Goal: Find specific page/section: Find specific page/section

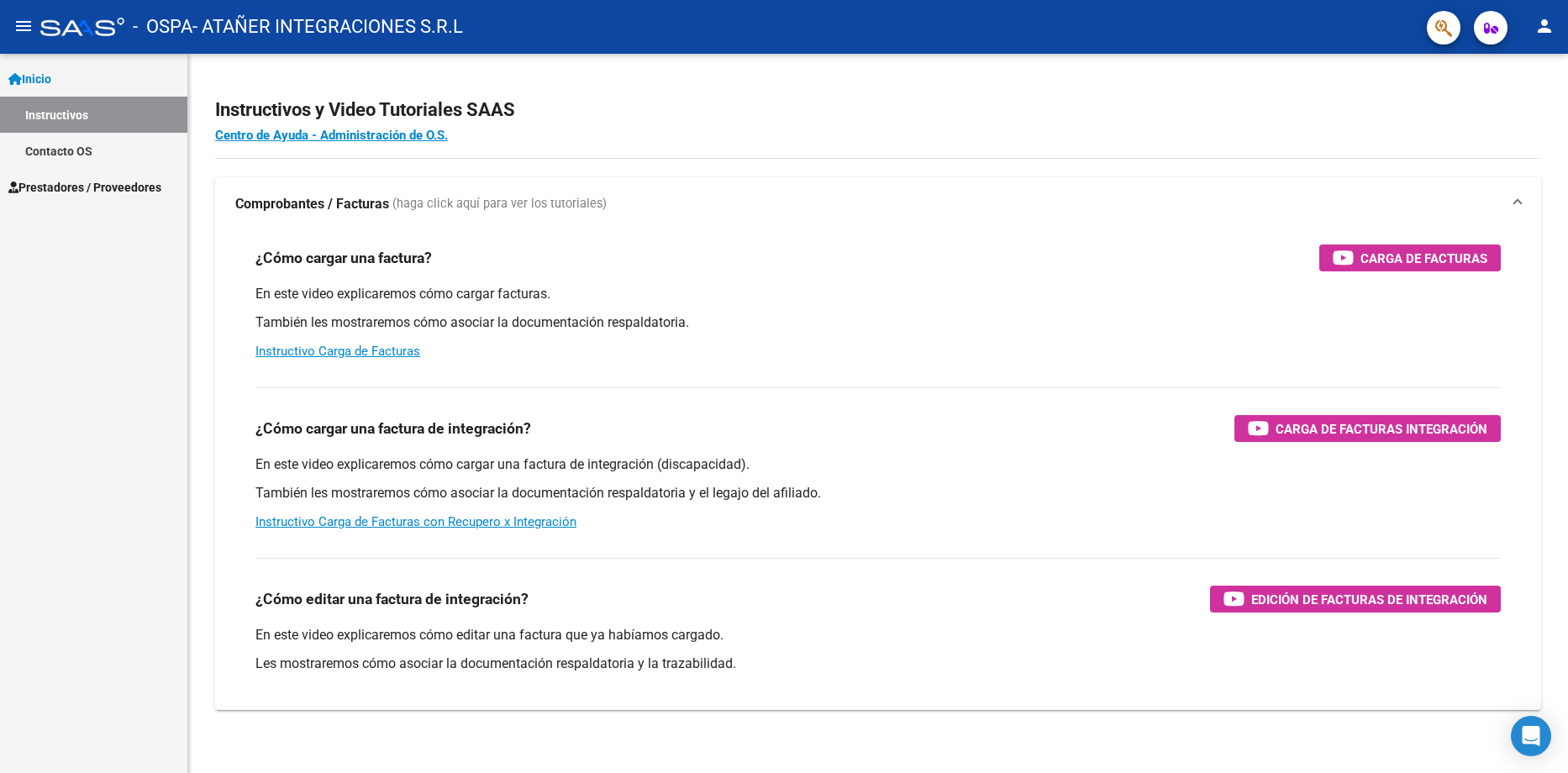
click at [66, 188] on span "Prestadores / Proveedores" at bounding box center [85, 187] width 153 height 18
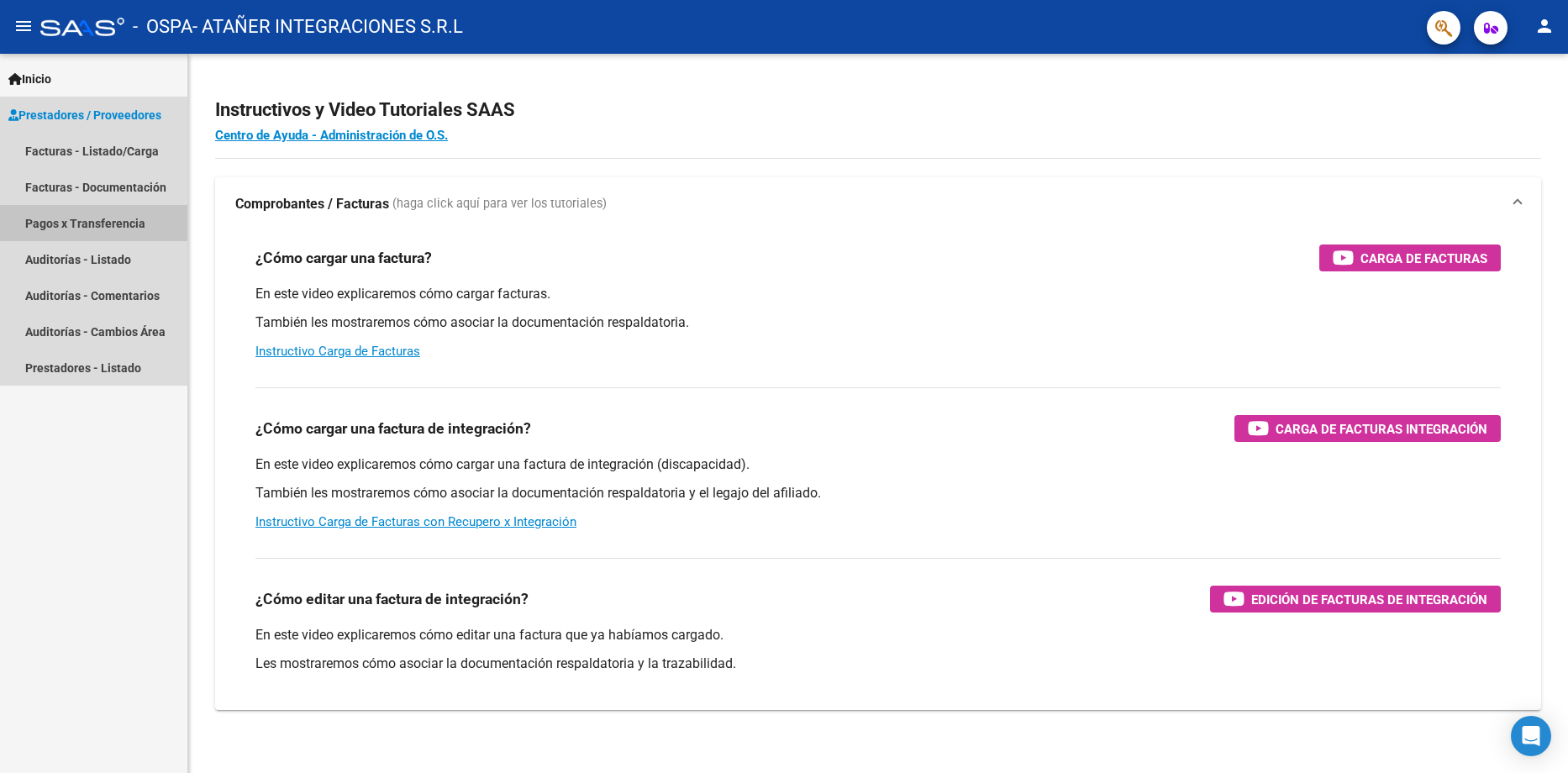
click at [103, 221] on link "Pagos x Transferencia" at bounding box center [94, 223] width 188 height 36
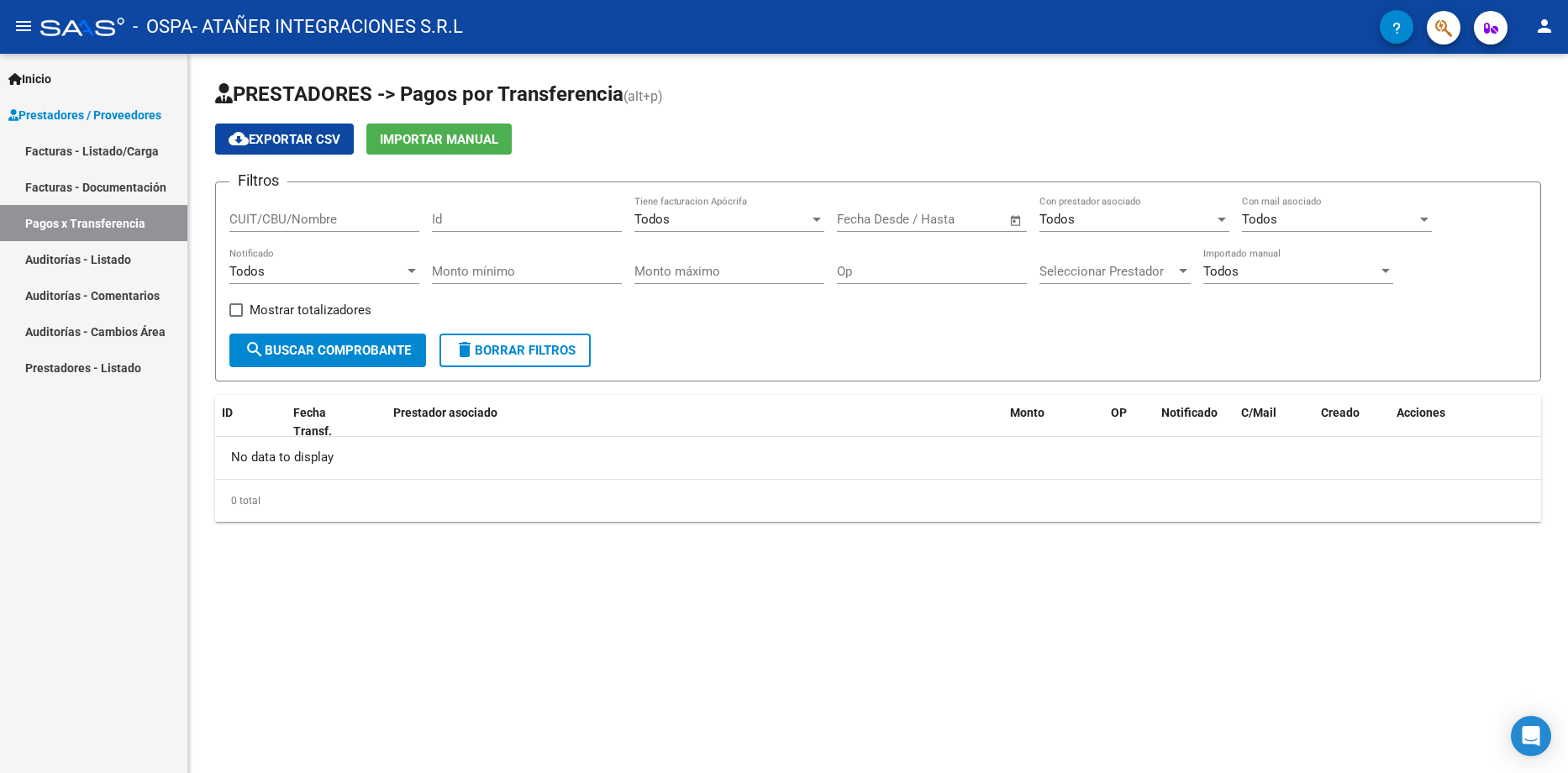
click at [356, 343] on span "search Buscar Comprobante" at bounding box center [328, 350] width 166 height 15
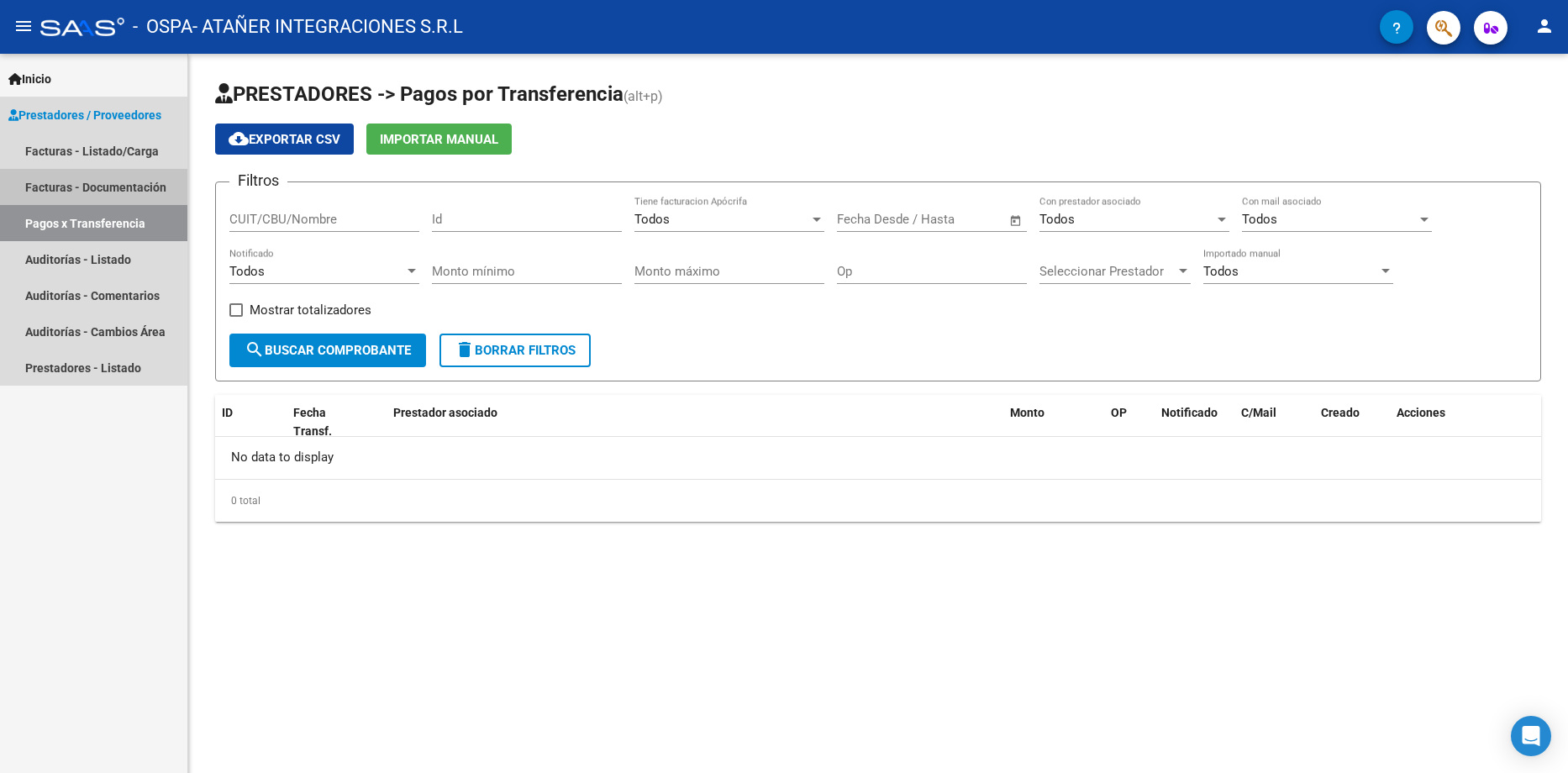
click at [130, 184] on link "Facturas - Documentación" at bounding box center [94, 188] width 188 height 36
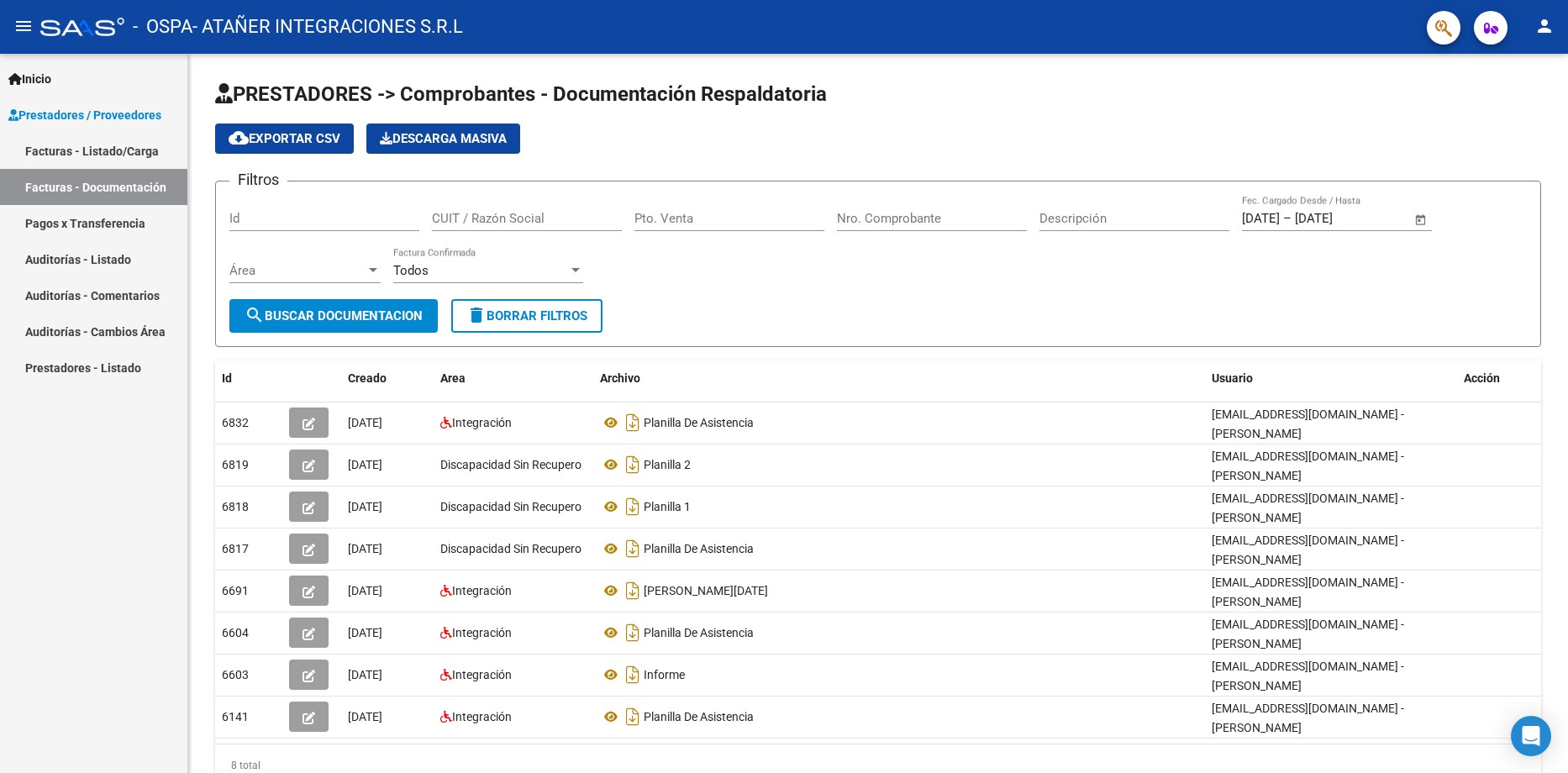
click at [133, 156] on link "Facturas - Listado/Carga" at bounding box center [94, 151] width 188 height 36
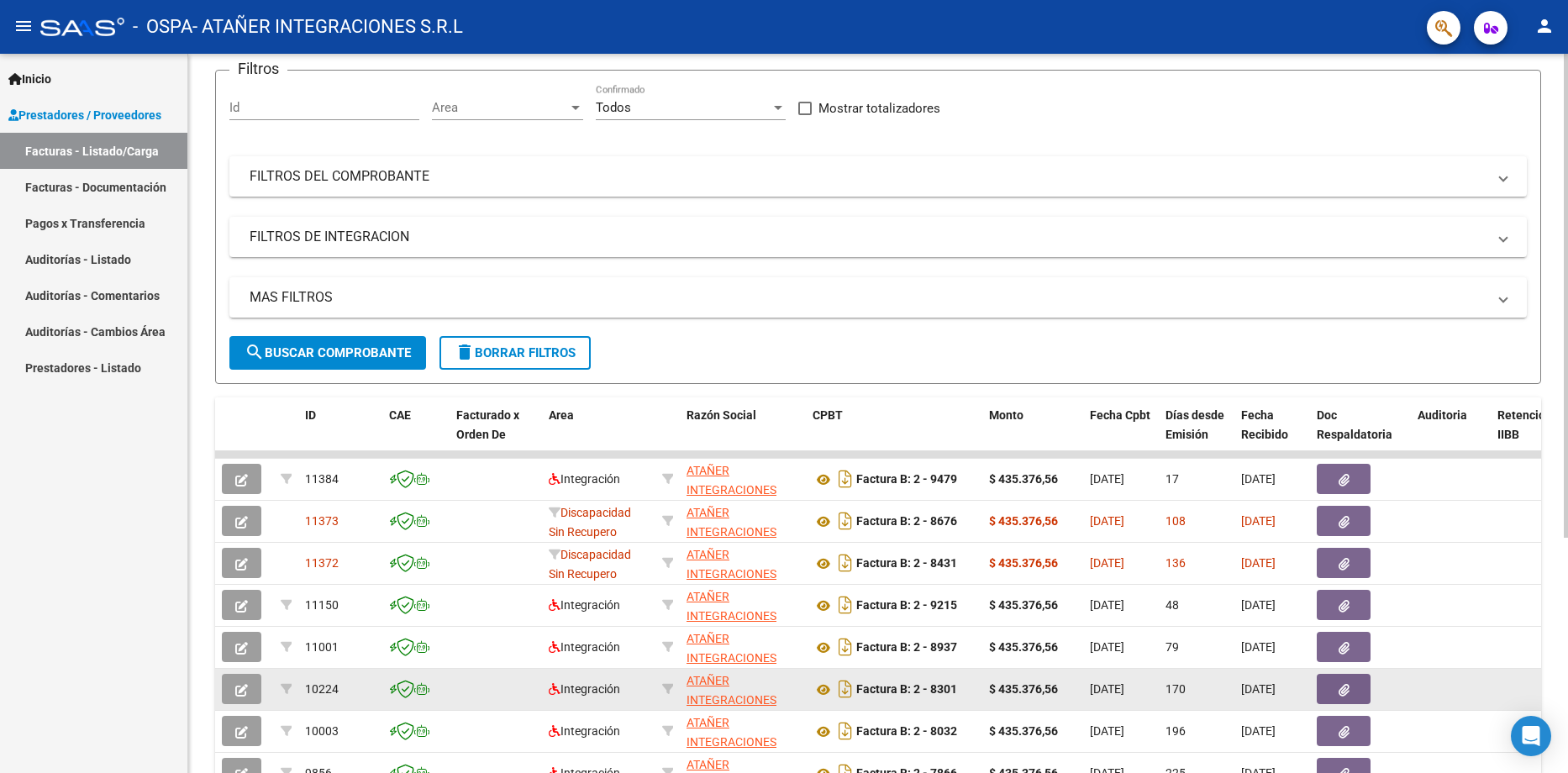
scroll to position [168, 0]
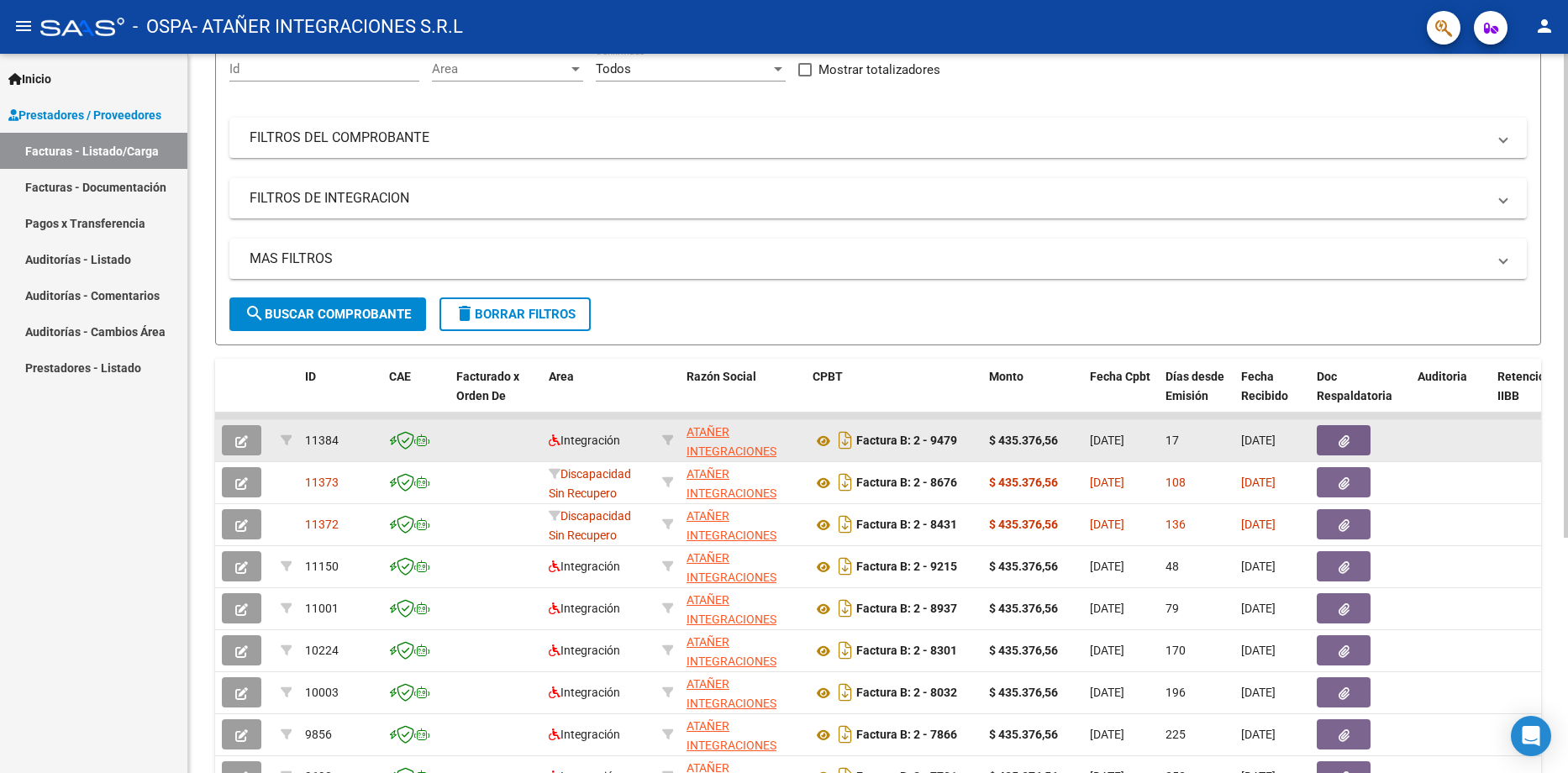
click at [1436, 431] on datatable-body-cell at bounding box center [1450, 440] width 79 height 41
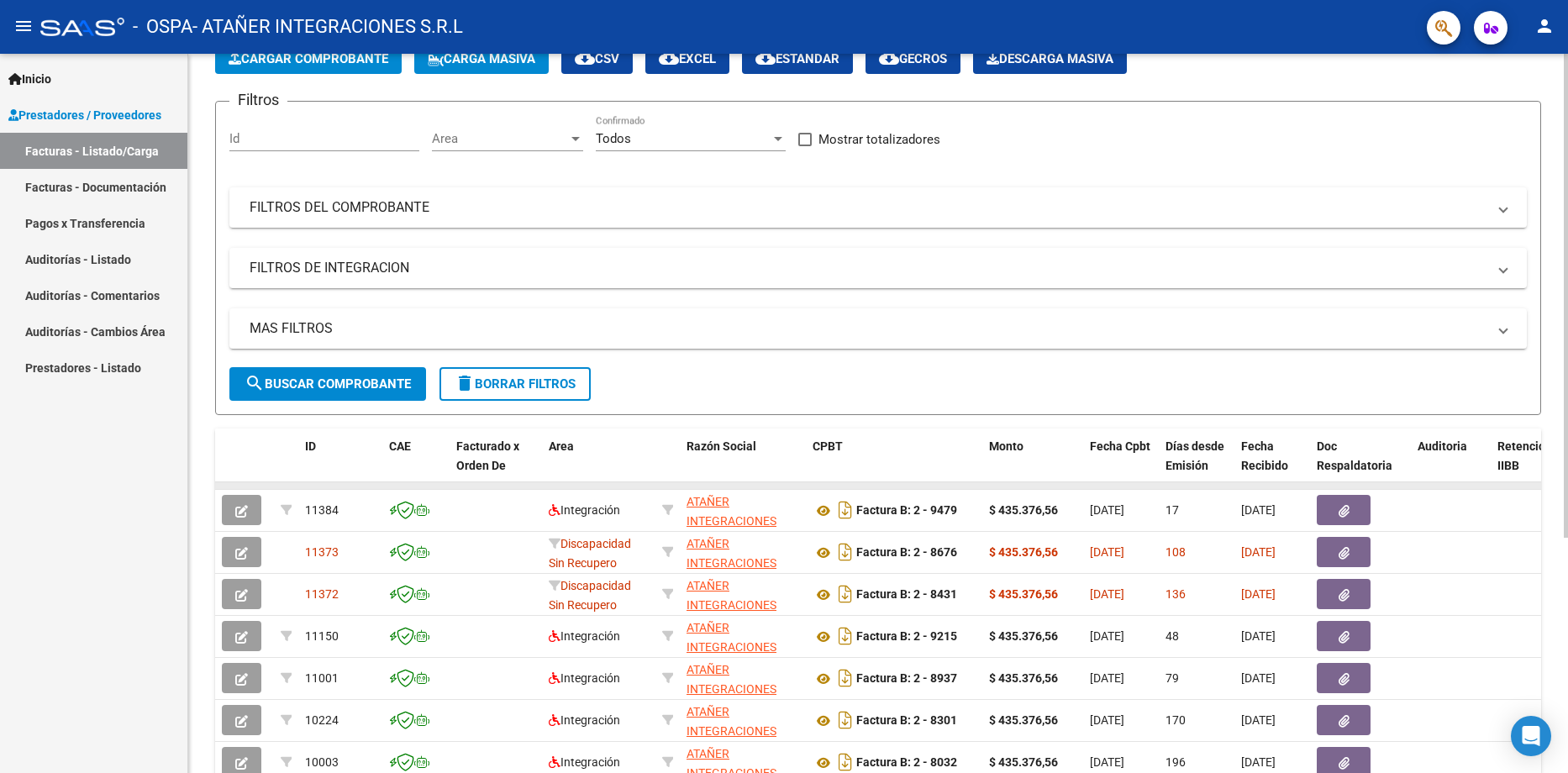
scroll to position [98, 0]
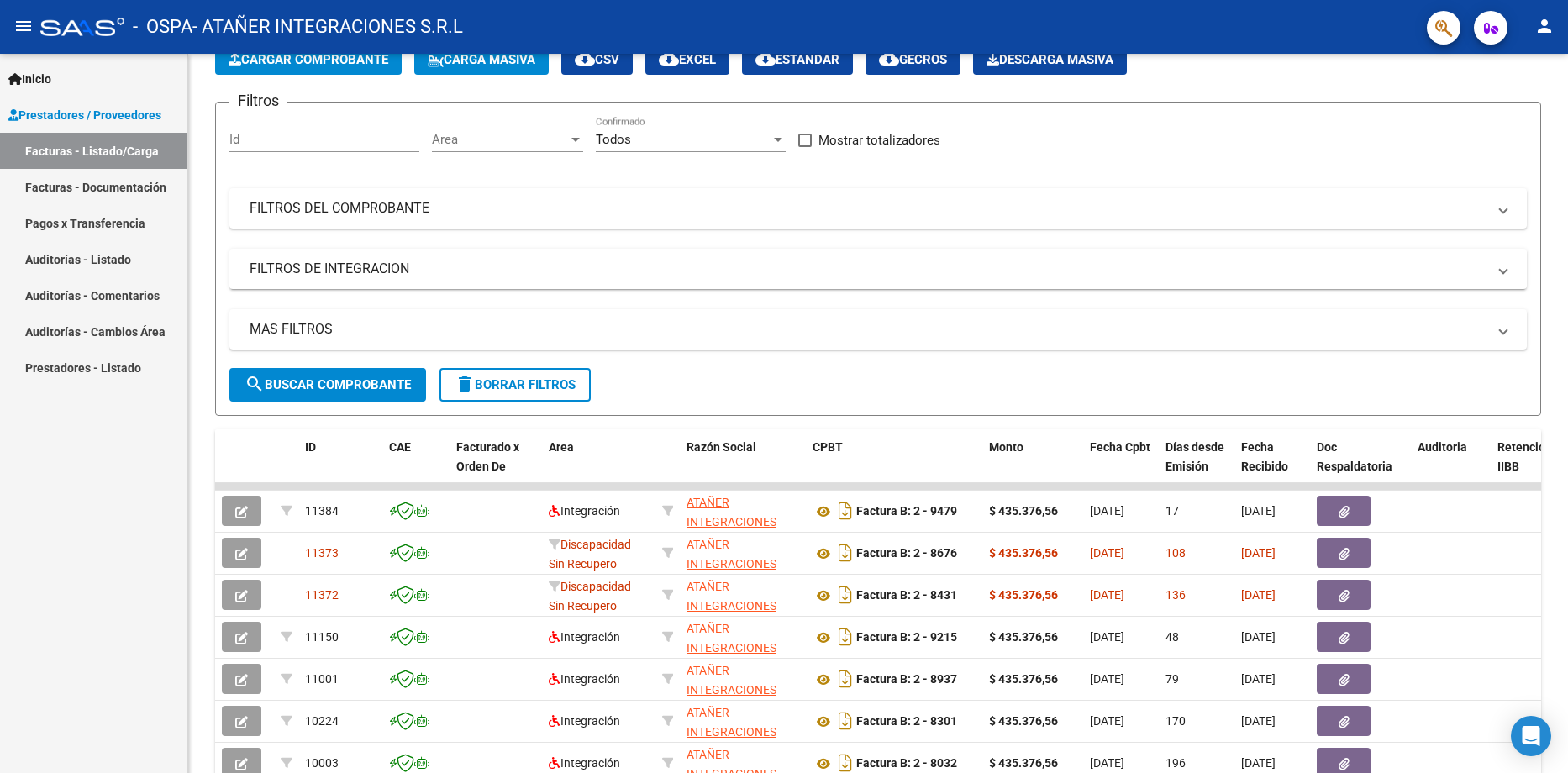
click at [118, 229] on link "Pagos x Transferencia" at bounding box center [94, 223] width 188 height 36
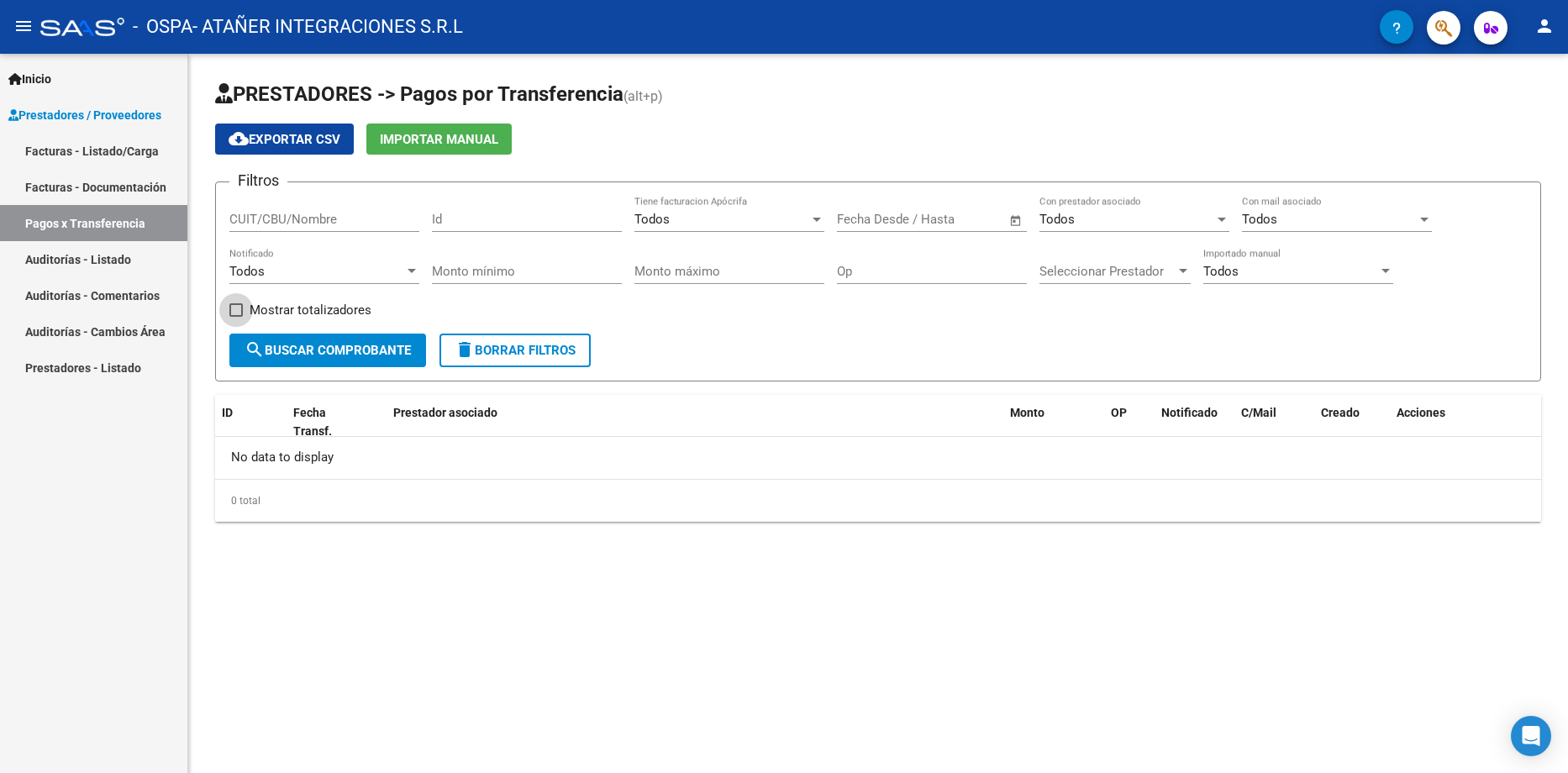
click at [241, 309] on span at bounding box center [236, 310] width 13 height 13
click at [236, 317] on input "Mostrar totalizadores" at bounding box center [235, 317] width 1 height 1
click at [241, 309] on span at bounding box center [236, 310] width 13 height 13
click at [236, 317] on input "Mostrar totalizadores" at bounding box center [235, 317] width 1 height 1
checkbox input "false"
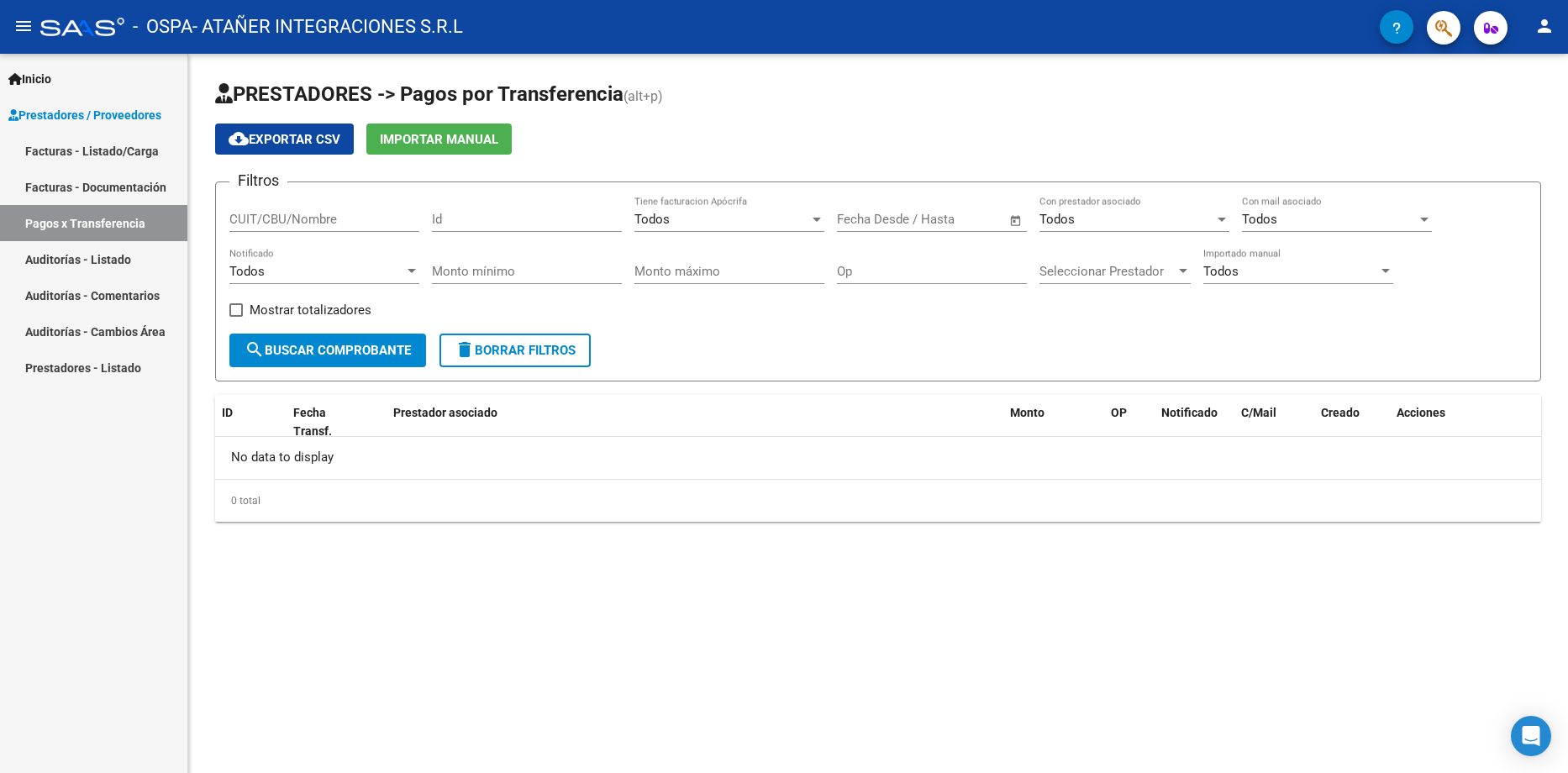
click at [1152, 274] on span "Seleccionar Prestador" at bounding box center [1108, 272] width 136 height 15
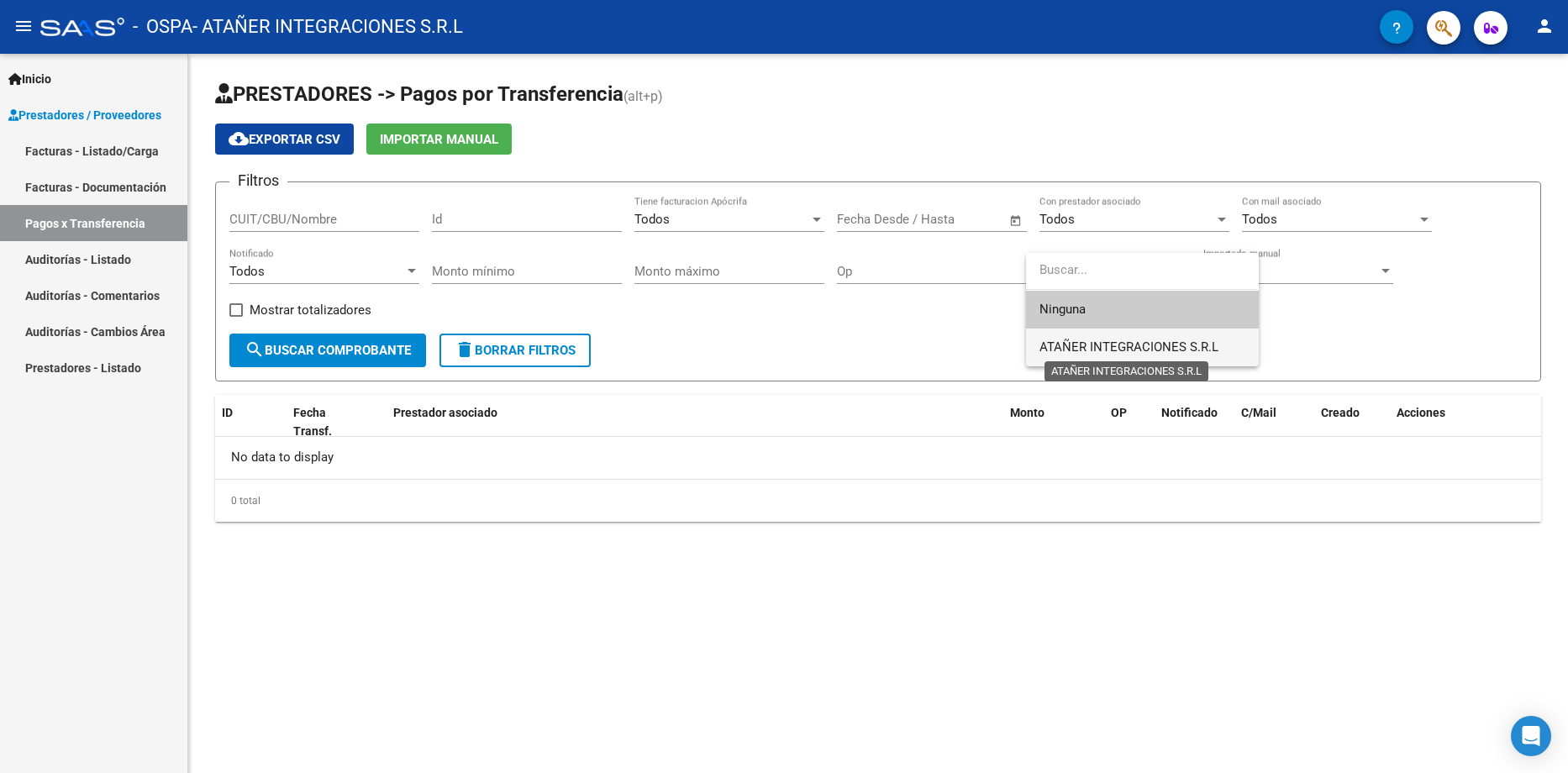
click at [1144, 343] on span "ATAÑER INTEGRACIONES S.R.L" at bounding box center [1129, 347] width 179 height 15
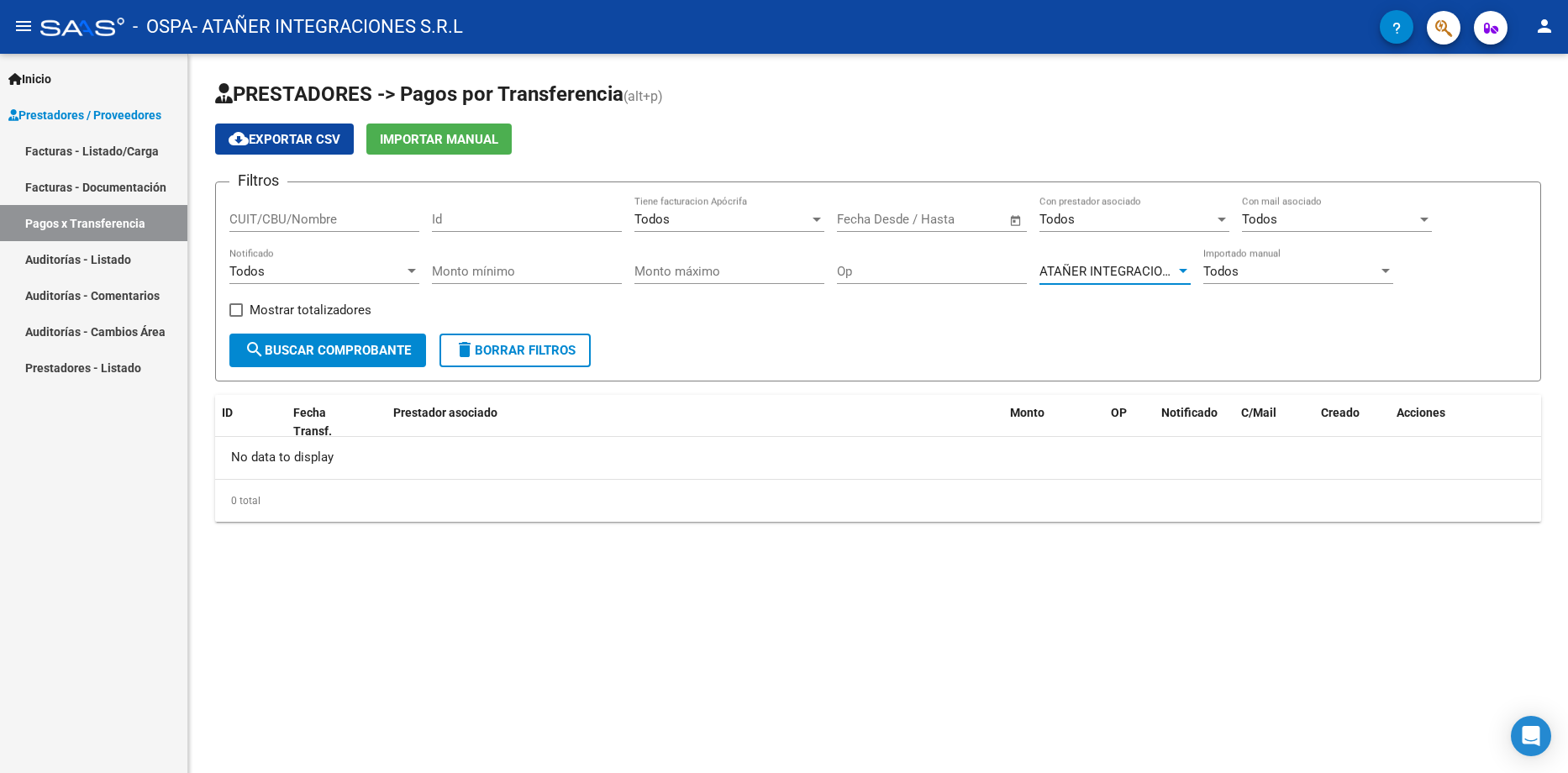
click at [300, 358] on button "search Buscar Comprobante" at bounding box center [328, 350] width 197 height 33
click at [79, 185] on link "Facturas - Documentación" at bounding box center [94, 188] width 188 height 36
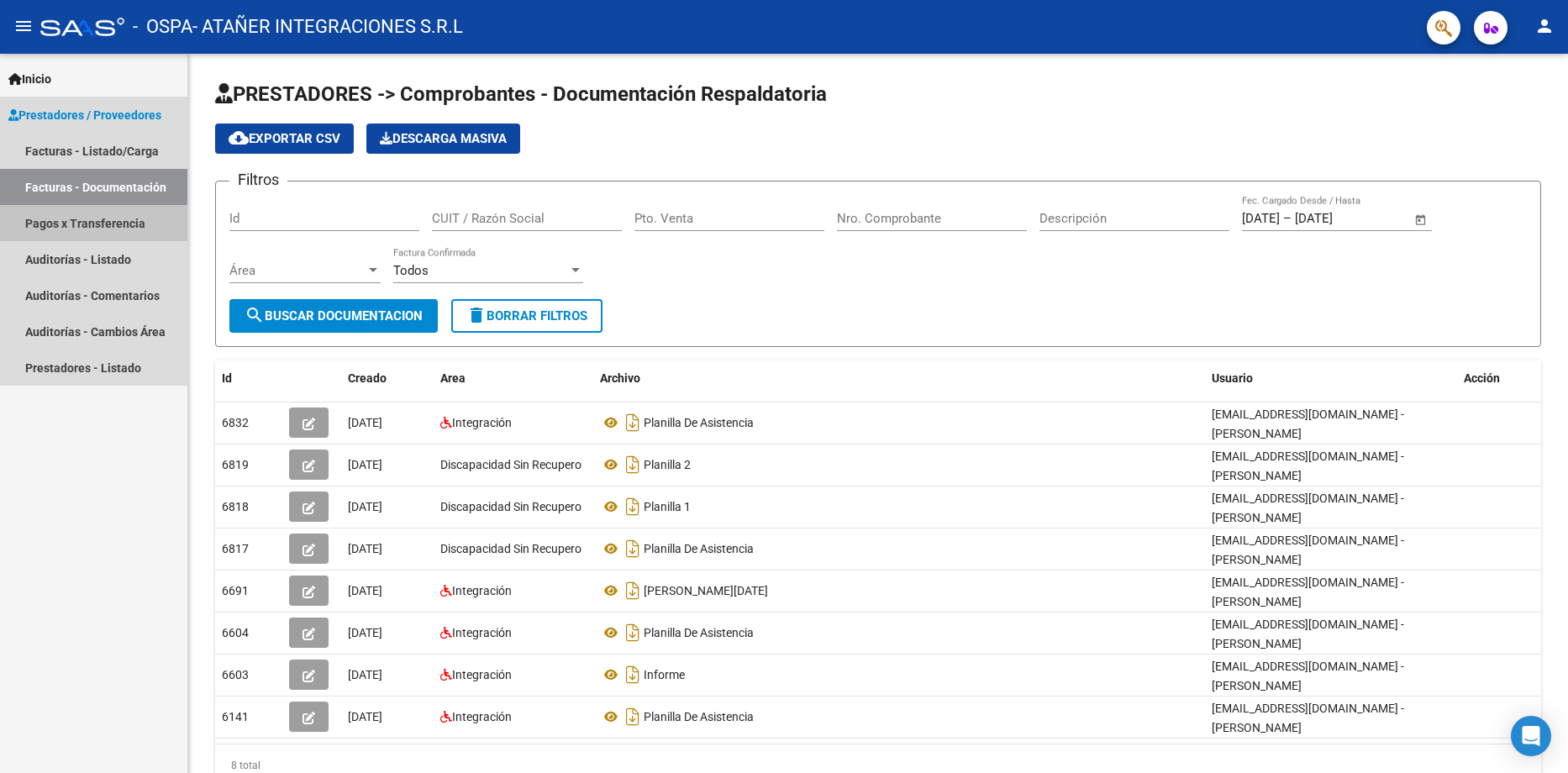
click at [106, 227] on link "Pagos x Transferencia" at bounding box center [94, 223] width 188 height 36
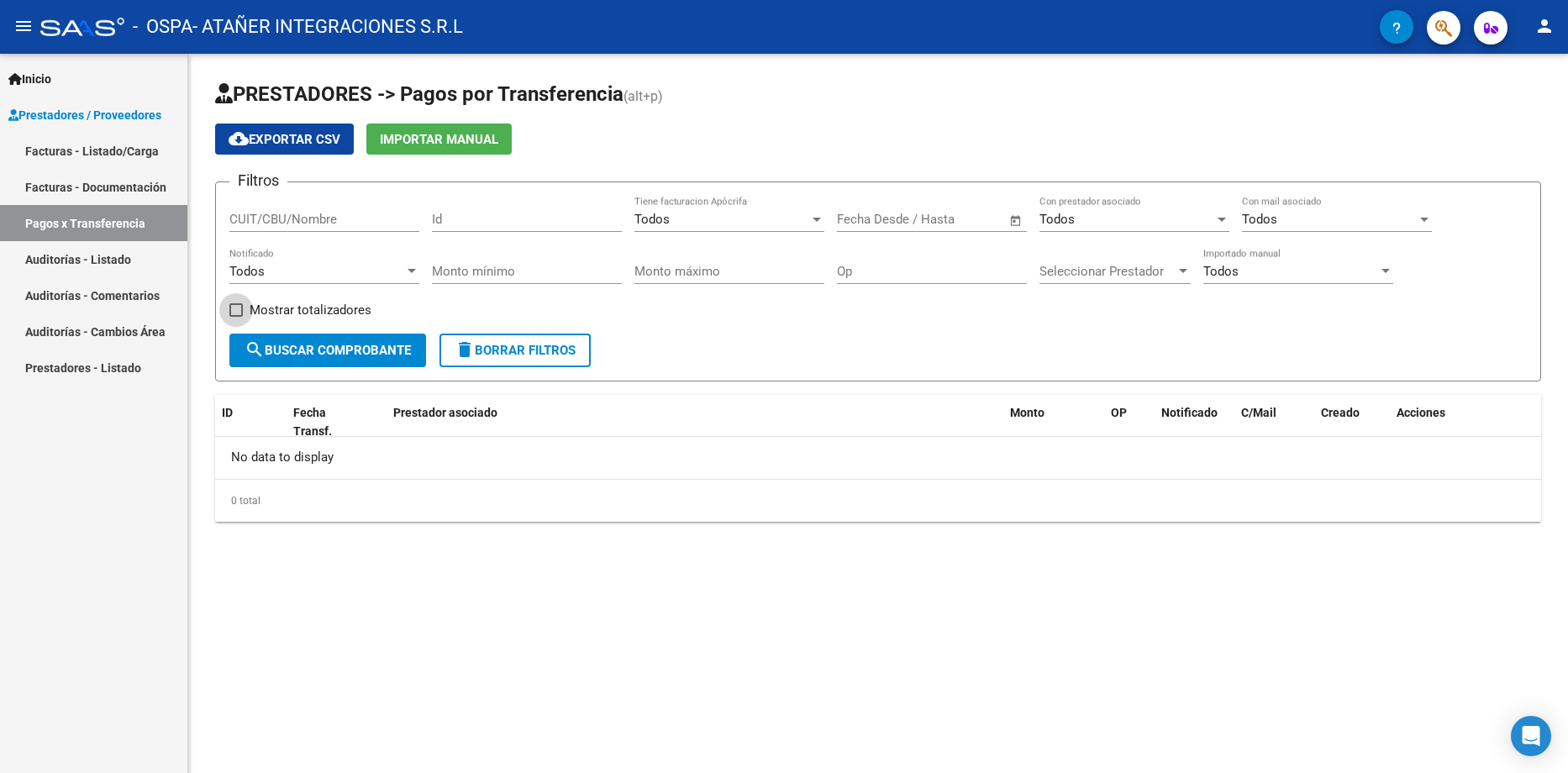
click at [237, 308] on span at bounding box center [236, 310] width 13 height 13
click at [236, 317] on input "Mostrar totalizadores" at bounding box center [235, 317] width 1 height 1
click at [237, 308] on span at bounding box center [236, 310] width 13 height 13
click at [236, 317] on input "Mostrar totalizadores" at bounding box center [235, 317] width 1 height 1
checkbox input "false"
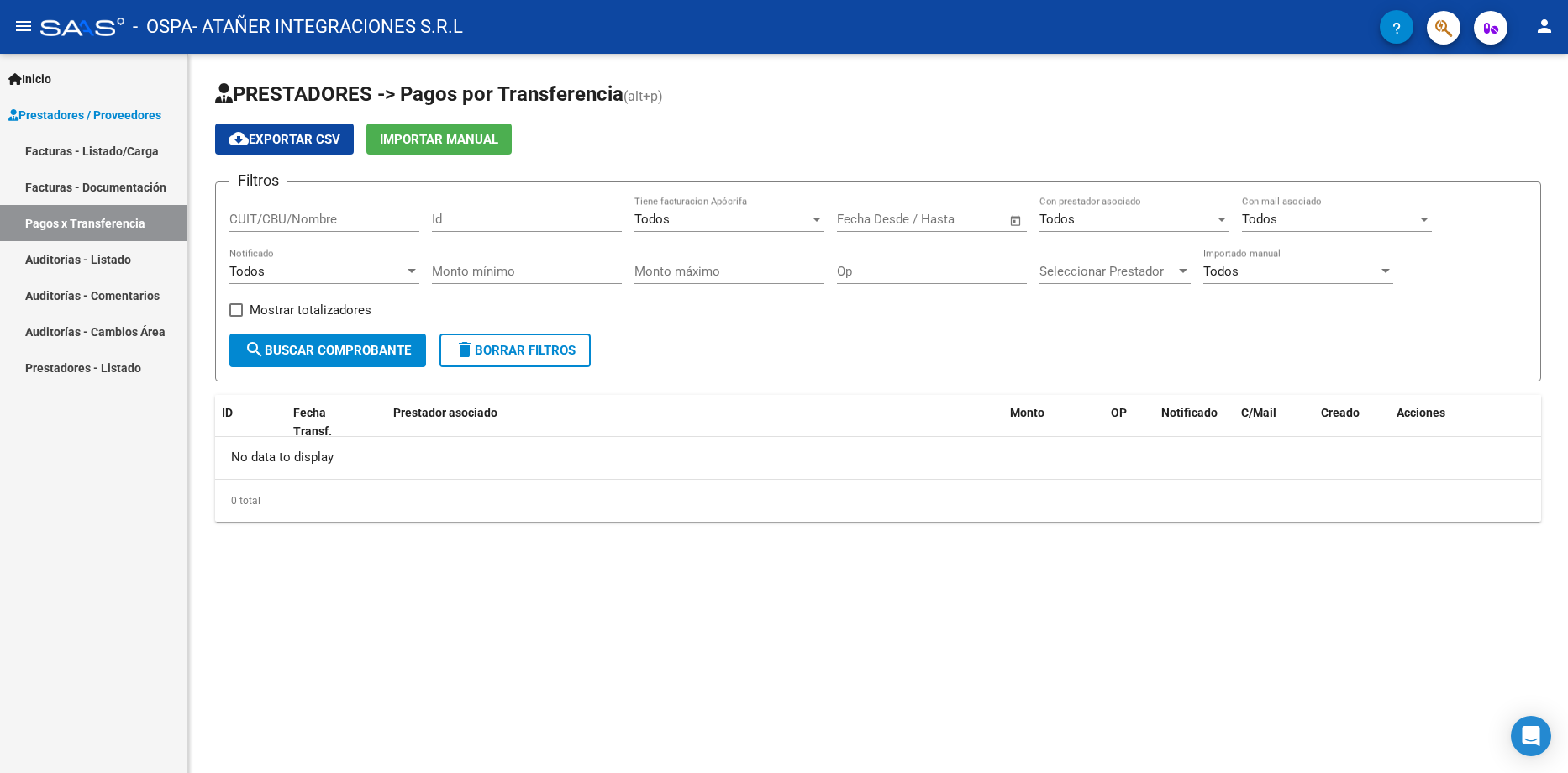
click at [1163, 271] on span "Seleccionar Prestador" at bounding box center [1108, 272] width 136 height 15
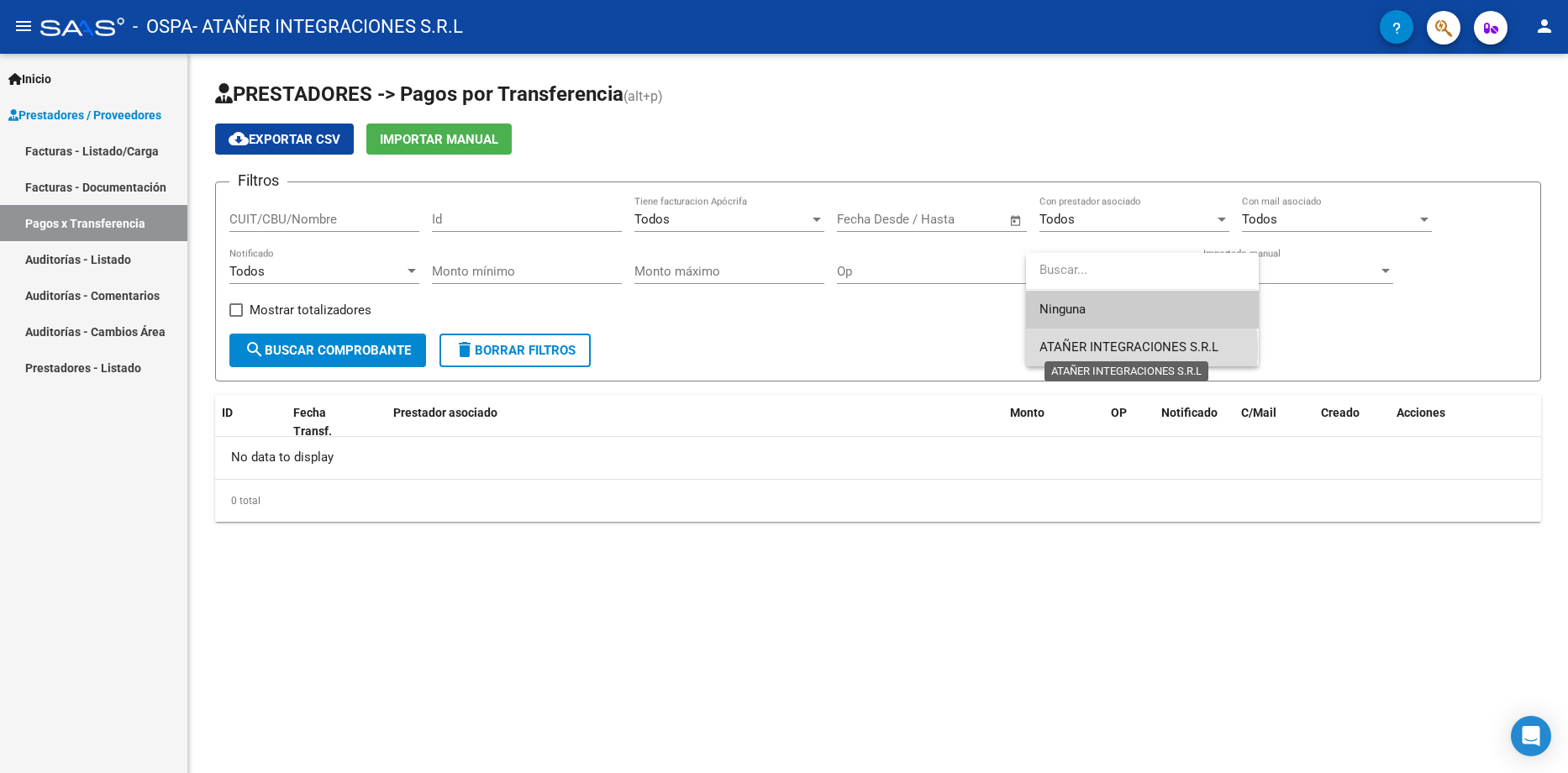
click at [1100, 349] on span "ATAÑER INTEGRACIONES S.R.L" at bounding box center [1129, 347] width 179 height 15
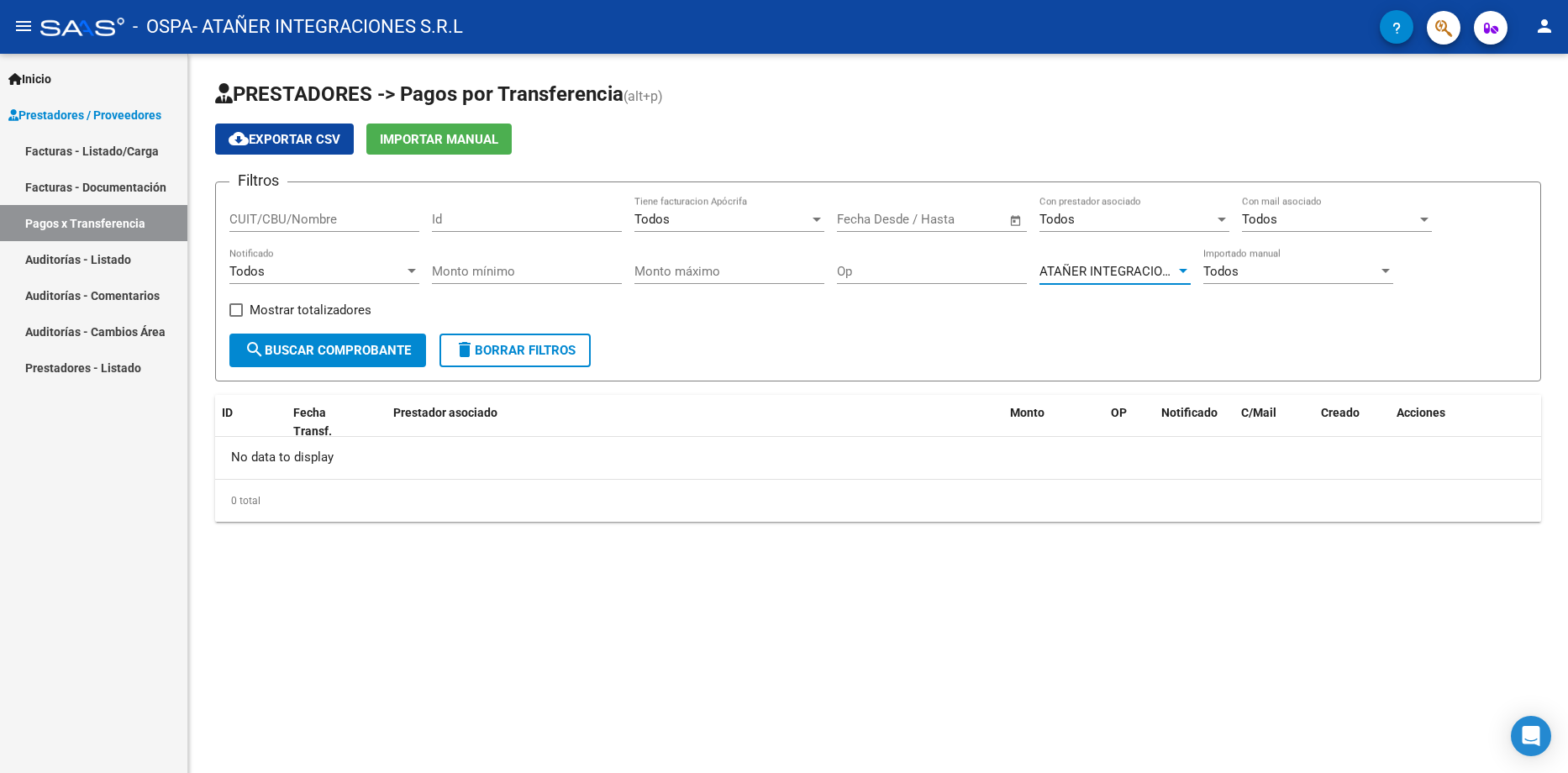
click at [329, 347] on span "search Buscar Comprobante" at bounding box center [328, 350] width 166 height 15
click at [384, 350] on span "search Buscar Comprobante" at bounding box center [328, 350] width 166 height 15
click at [76, 252] on link "Auditorías - Listado" at bounding box center [94, 259] width 188 height 36
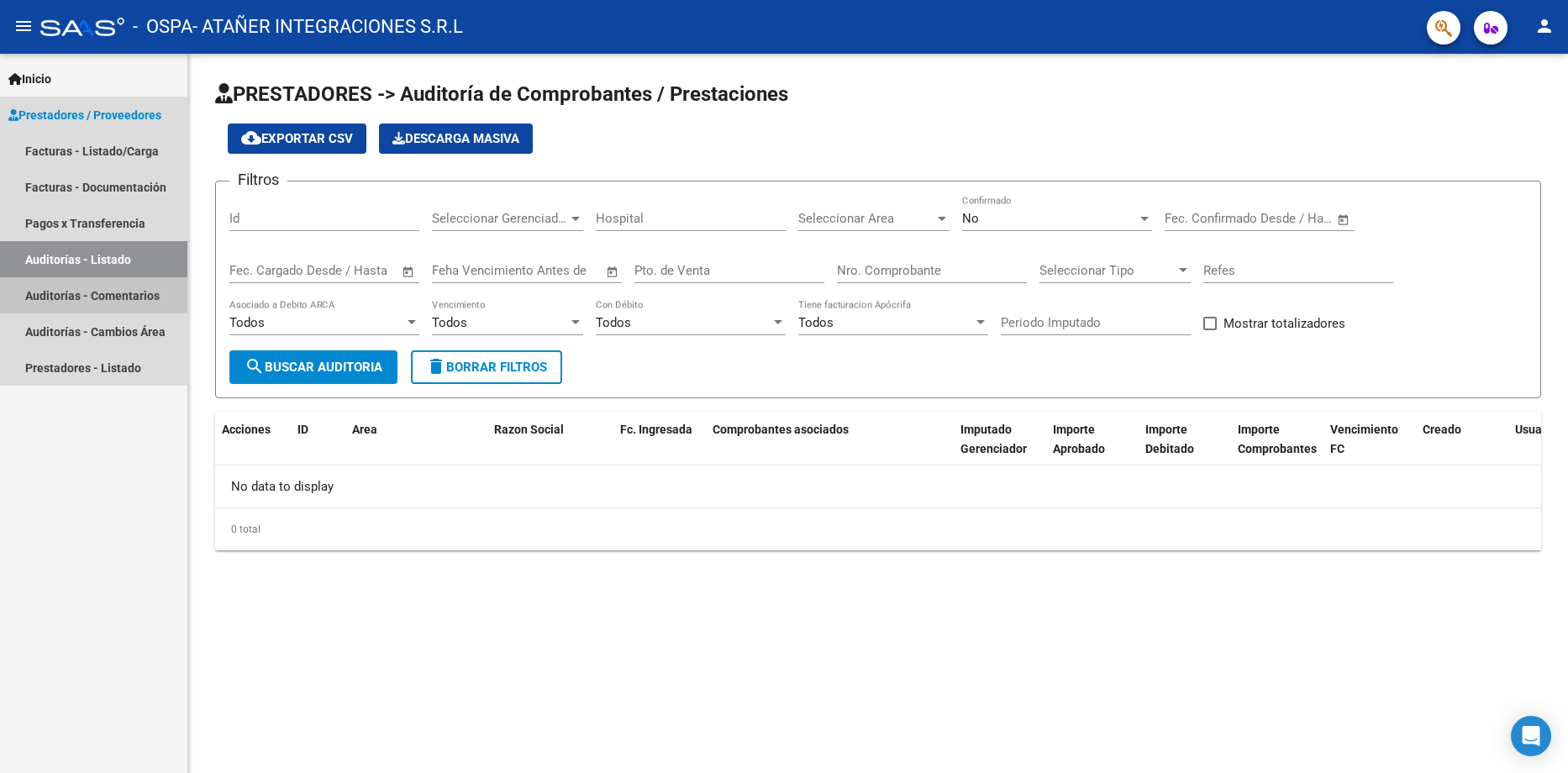
click at [92, 293] on link "Auditorías - Comentarios" at bounding box center [94, 296] width 188 height 36
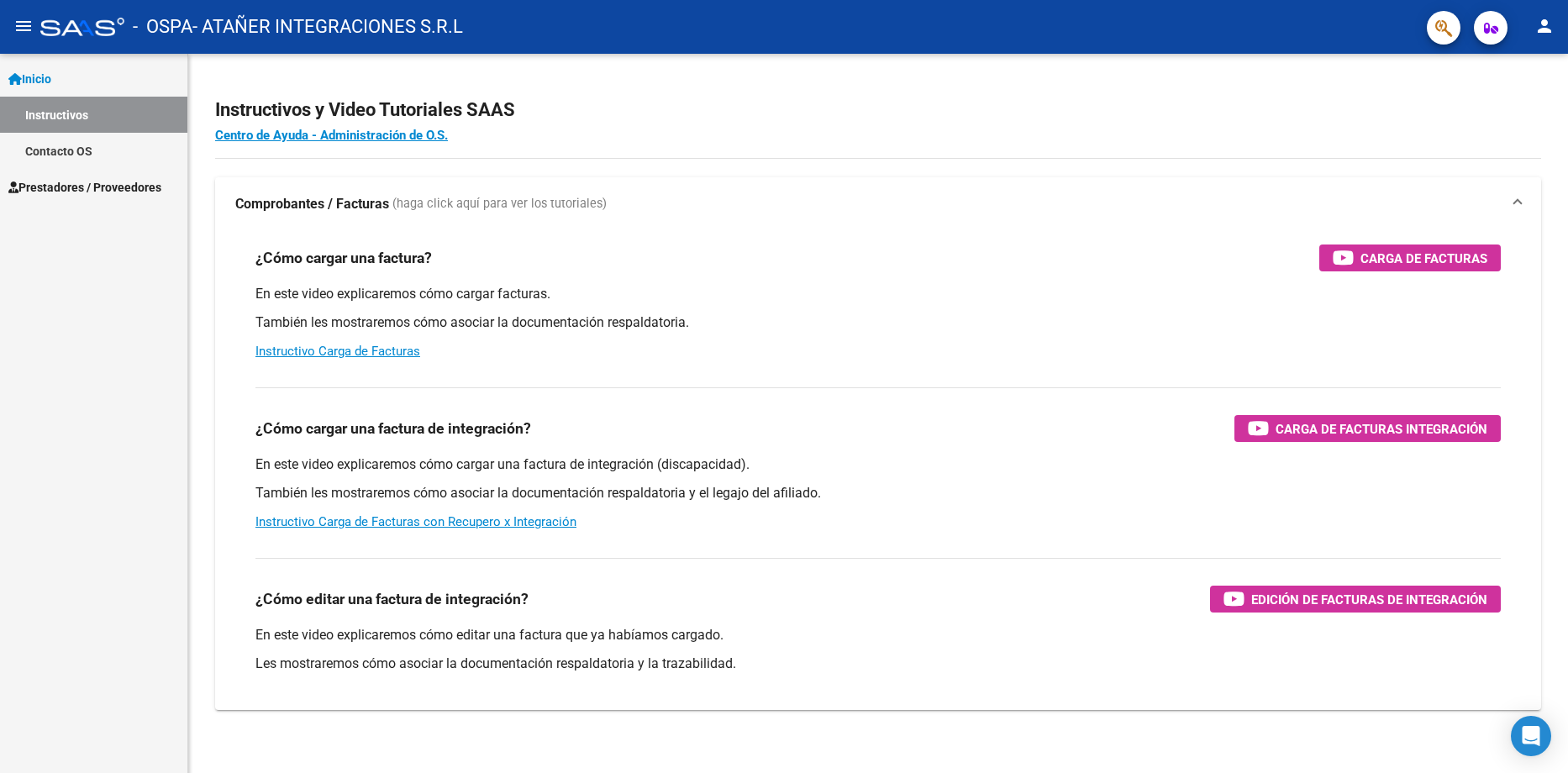
click at [87, 181] on span "Prestadores / Proveedores" at bounding box center [85, 187] width 153 height 18
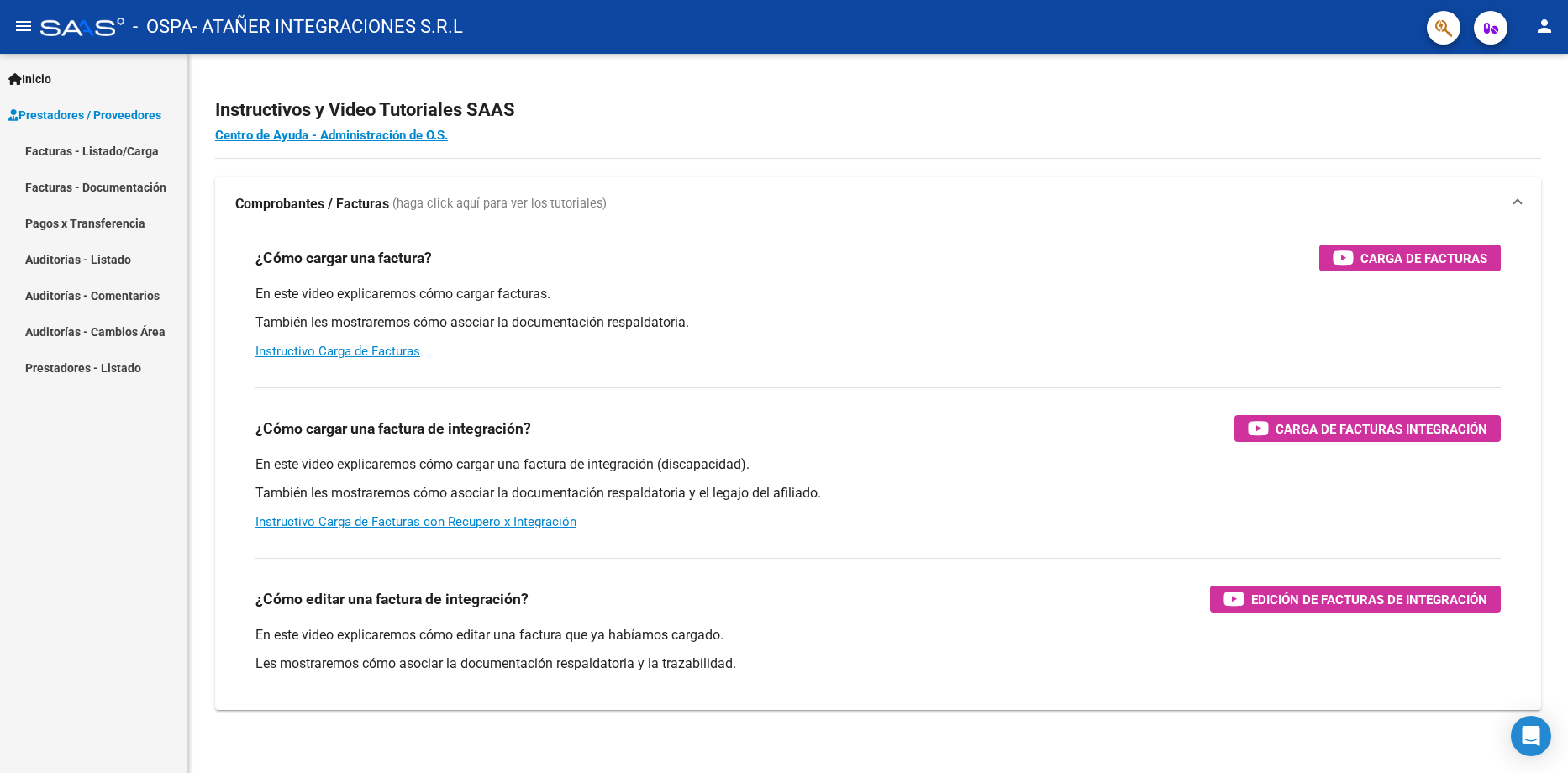
click at [116, 148] on link "Facturas - Listado/Carga" at bounding box center [94, 151] width 188 height 36
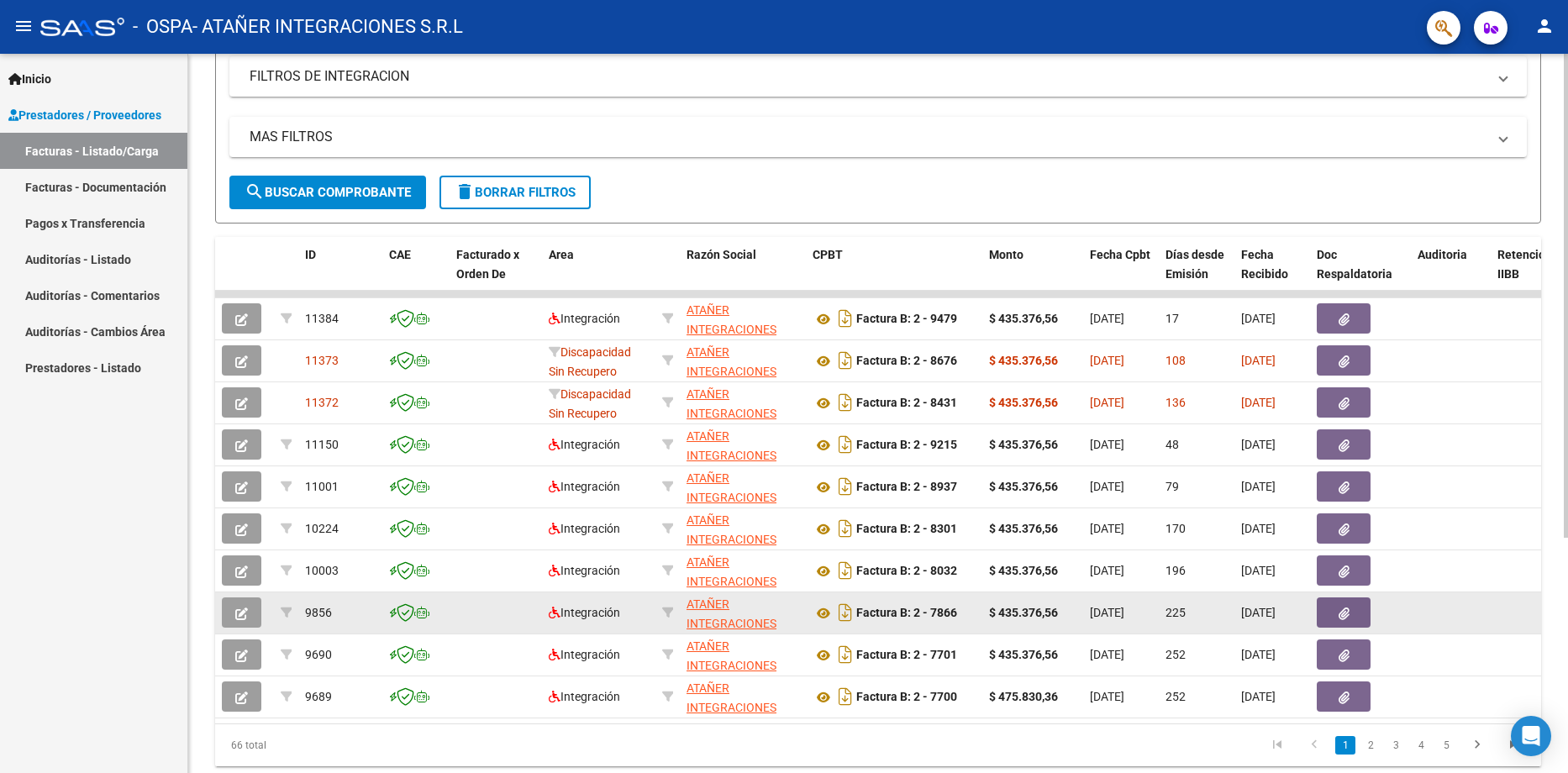
scroll to position [349, 0]
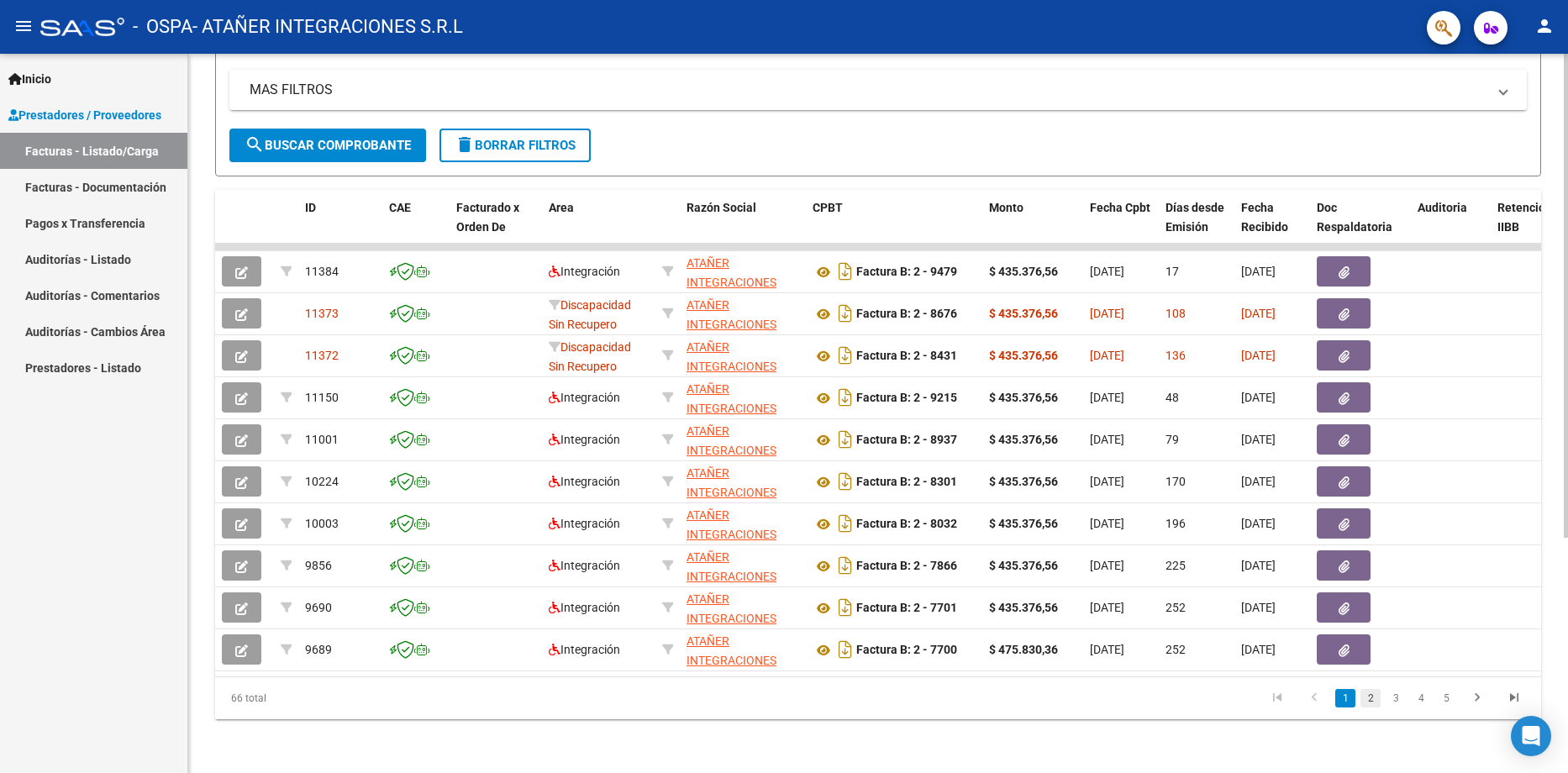
click at [1369, 696] on link "2" at bounding box center [1370, 697] width 20 height 18
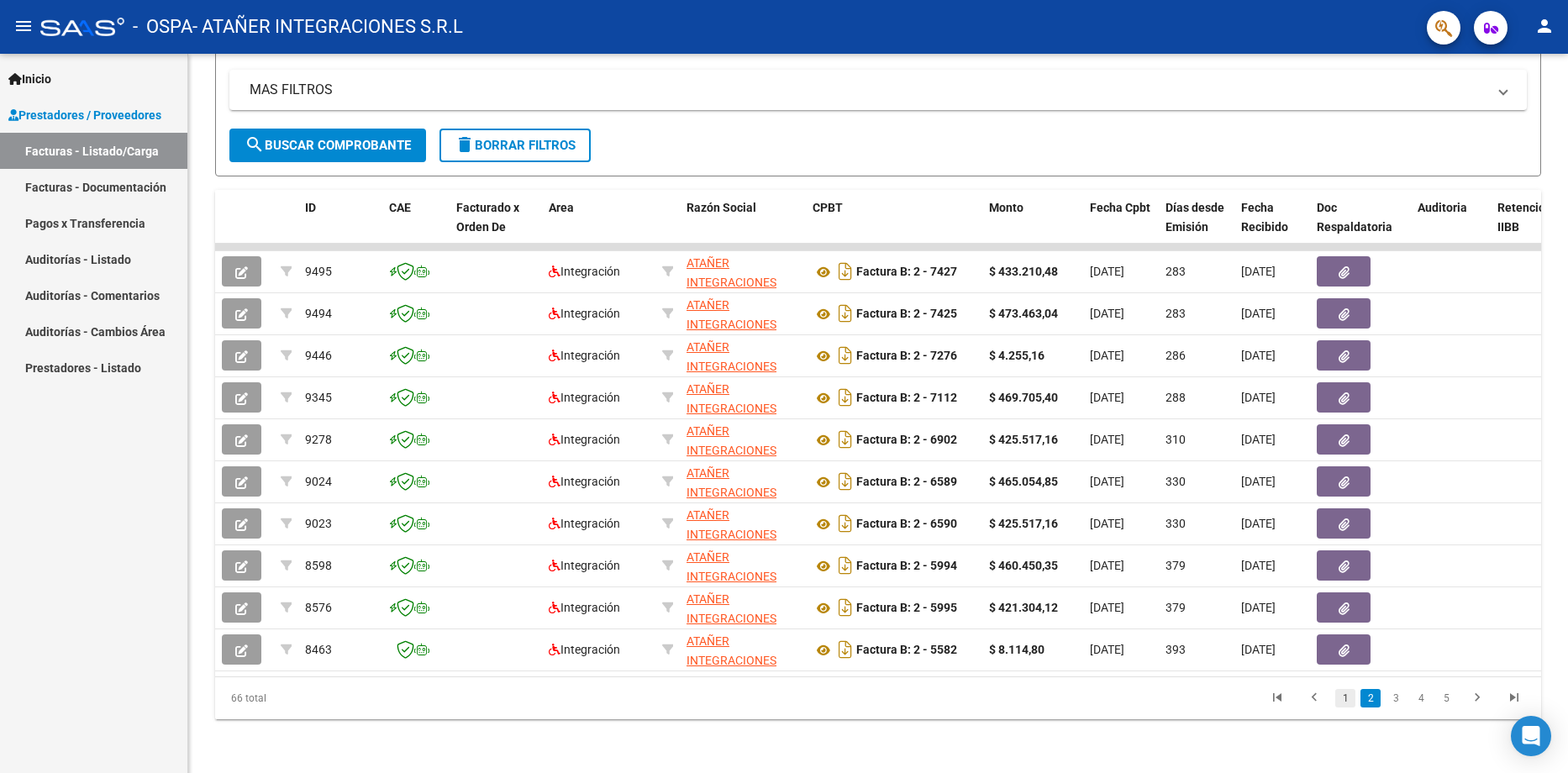
click at [1347, 696] on link "1" at bounding box center [1345, 697] width 20 height 18
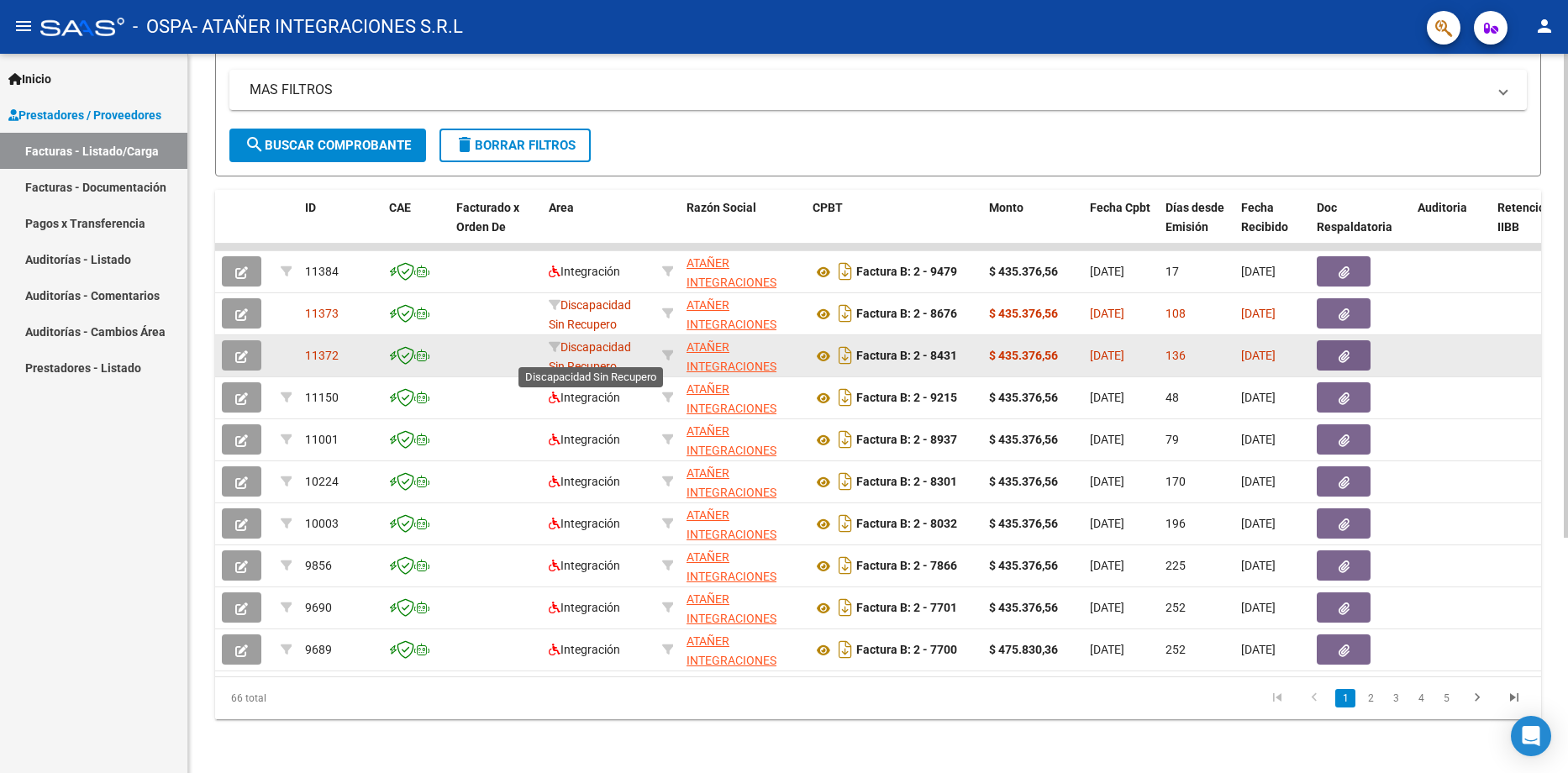
click at [592, 347] on span "Discapacidad Sin Recupero" at bounding box center [590, 357] width 82 height 33
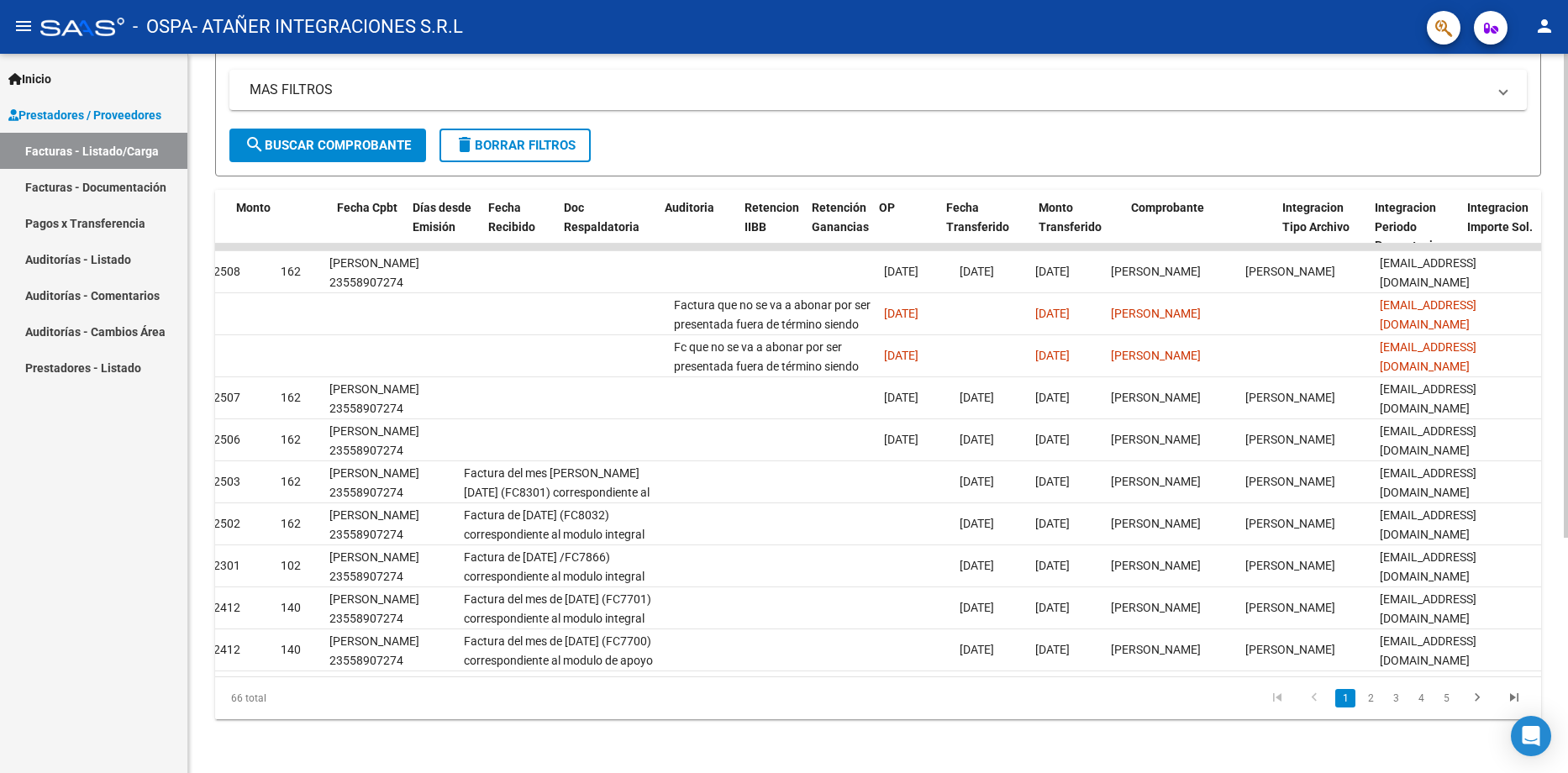
scroll to position [0, 753]
